Goal: Task Accomplishment & Management: Manage account settings

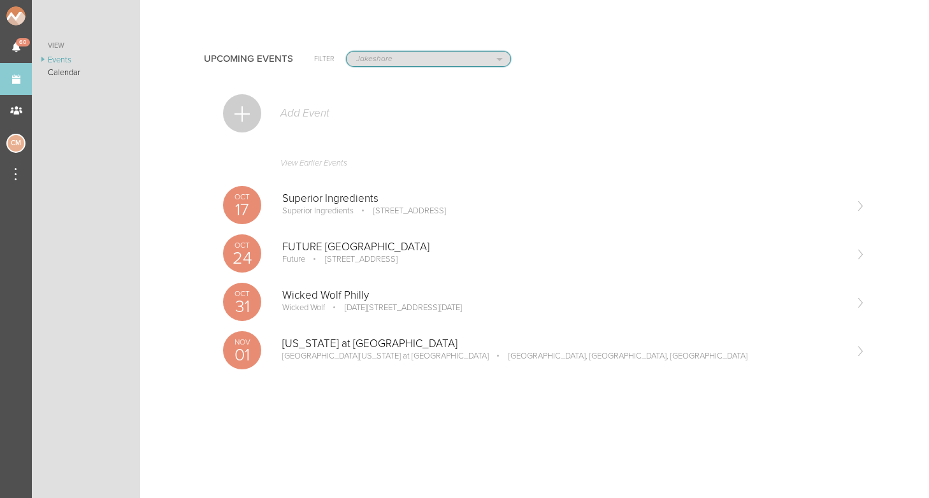
select select "1884"
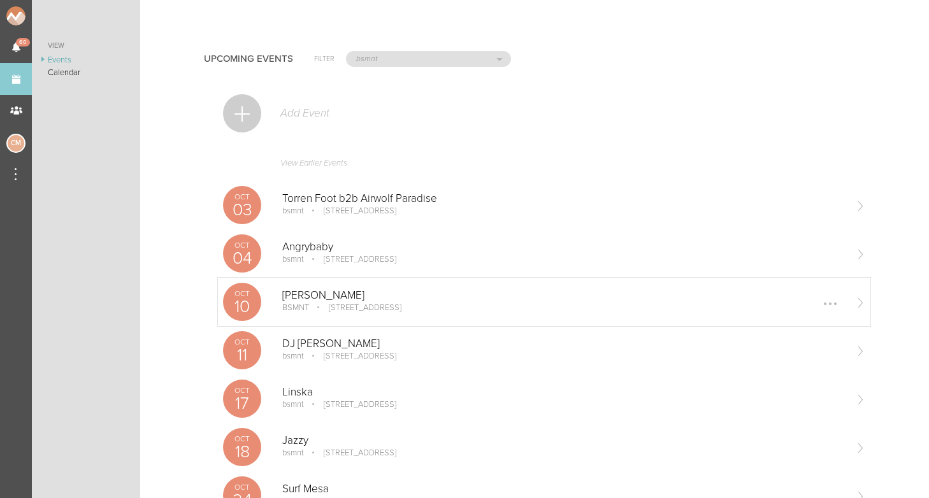
click at [311, 309] on p "[STREET_ADDRESS]" at bounding box center [356, 308] width 90 height 10
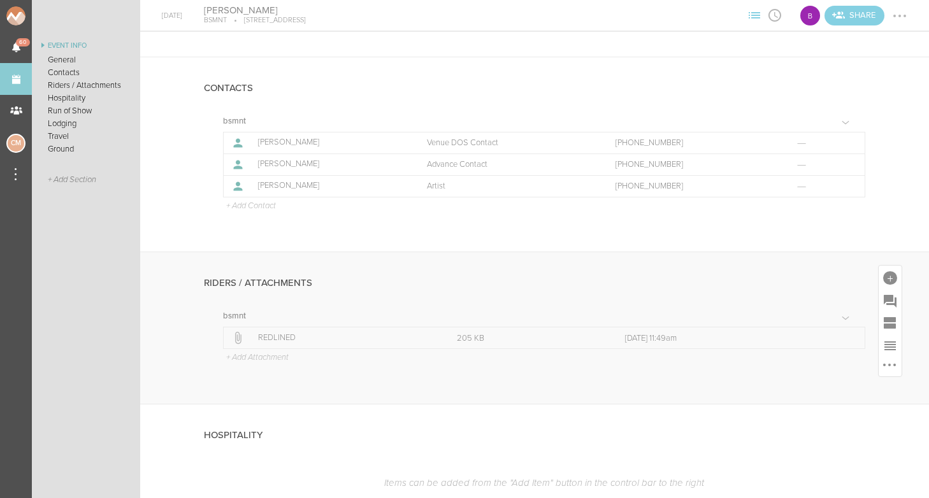
scroll to position [358, 0]
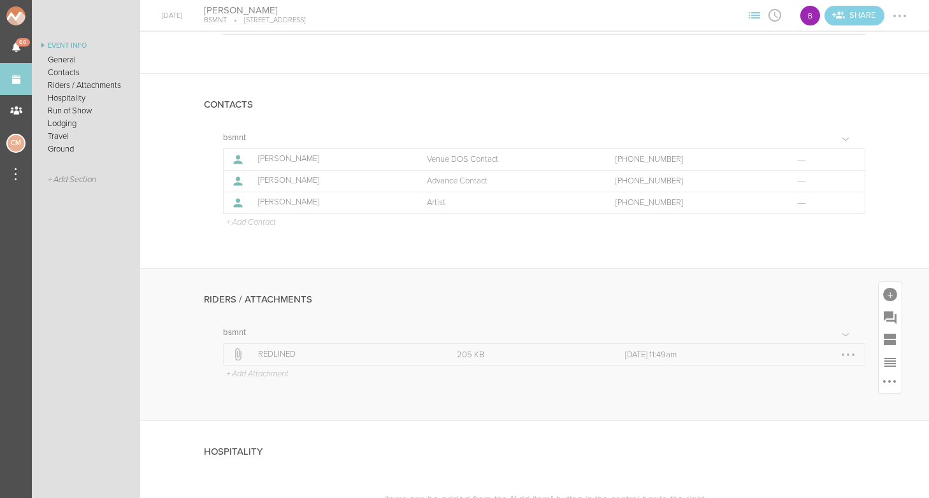
click at [846, 352] on div at bounding box center [848, 355] width 20 height 20
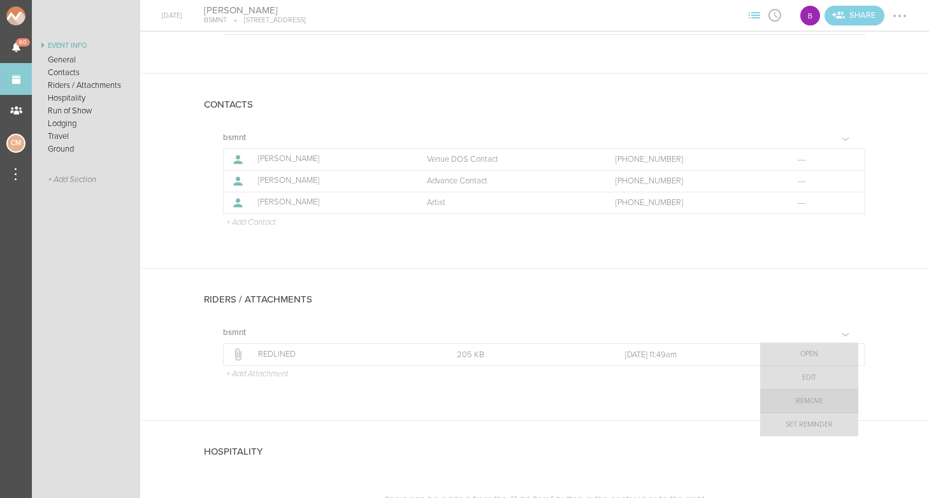
click at [823, 397] on link "Remove" at bounding box center [809, 401] width 98 height 23
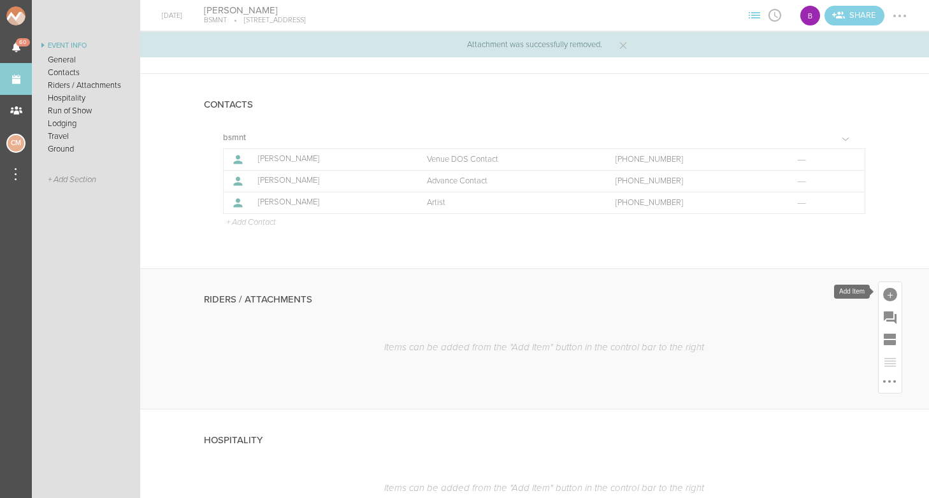
click at [887, 283] on div at bounding box center [889, 293] width 23 height 23
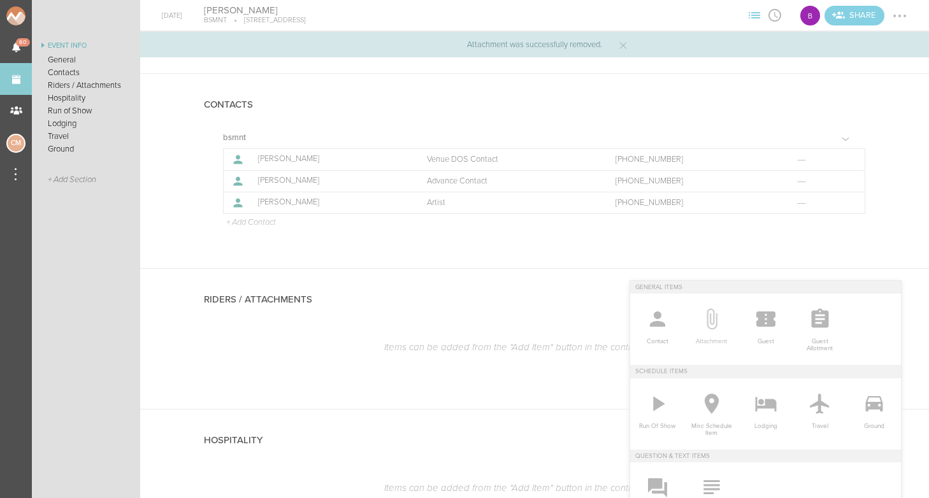
click at [716, 321] on icon at bounding box center [711, 319] width 11 height 21
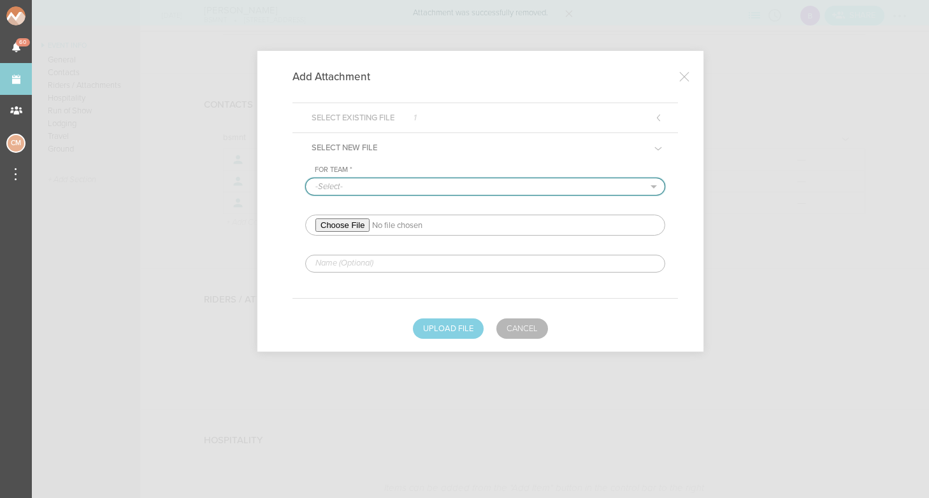
select select "1884"
click at [350, 227] on input "file" at bounding box center [485, 225] width 360 height 21
type input "C:\fakepath\Artist rider [PERSON_NAME] - new 2025.pdf"
click at [380, 262] on input "text" at bounding box center [485, 264] width 360 height 18
type input "REDLINED"
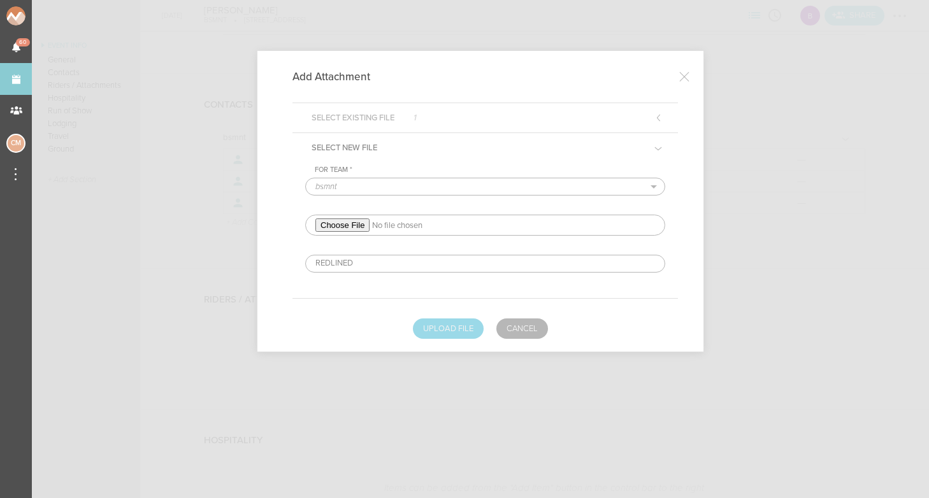
click at [452, 332] on button "Upload File" at bounding box center [448, 328] width 71 height 20
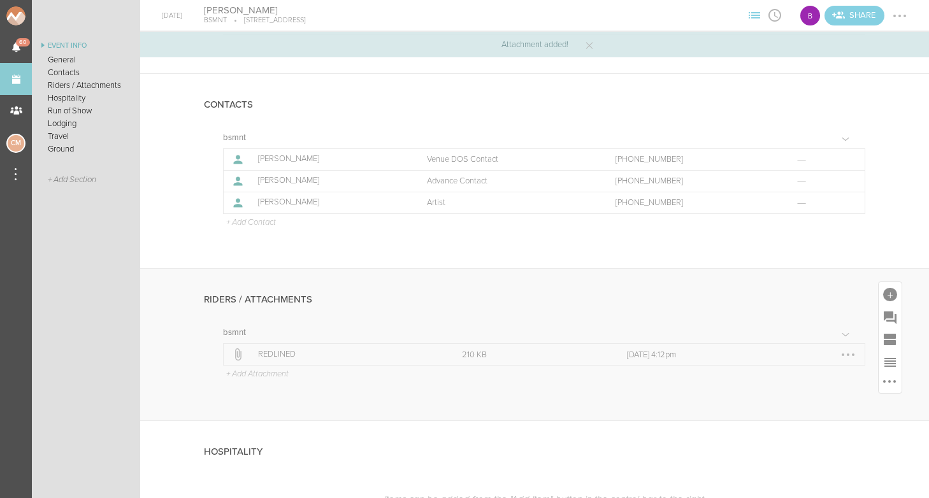
click at [266, 351] on p "REDLINED" at bounding box center [346, 355] width 176 height 10
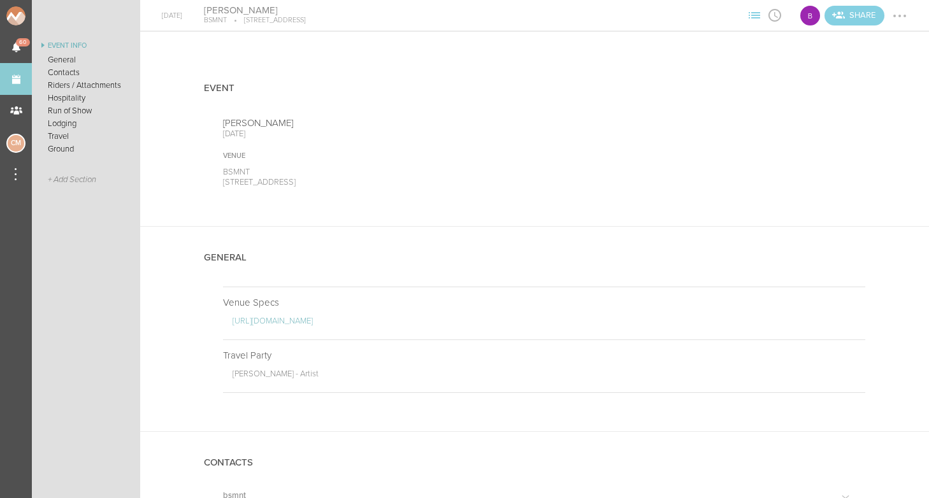
scroll to position [0, 0]
click at [901, 16] on div at bounding box center [899, 16] width 3 height 3
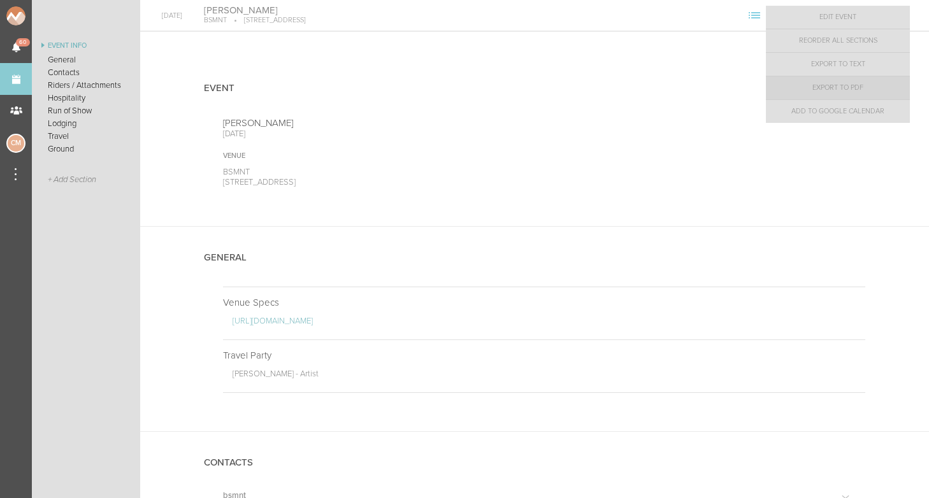
click at [869, 90] on link "Export to PDF" at bounding box center [838, 87] width 144 height 23
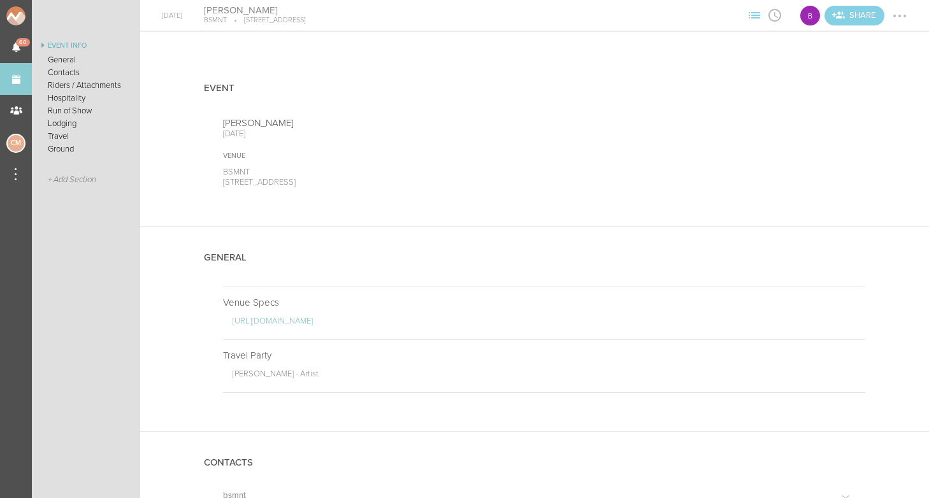
click at [894, 10] on div at bounding box center [899, 16] width 20 height 20
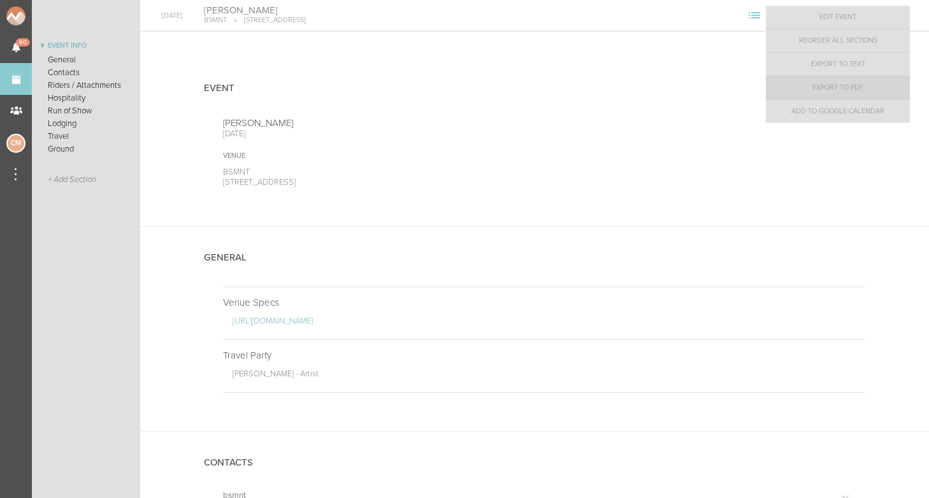
click at [859, 85] on link "Export to PDF" at bounding box center [838, 87] width 144 height 23
